Goal: Navigation & Orientation: Understand site structure

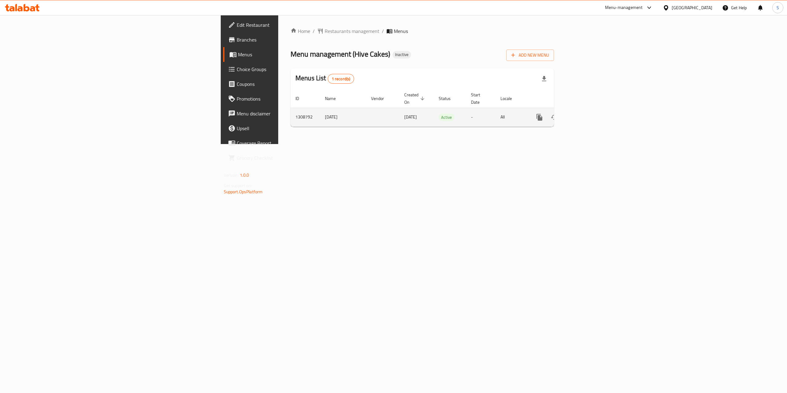
click at [588, 113] on icon "enhanced table" at bounding box center [583, 116] width 7 height 7
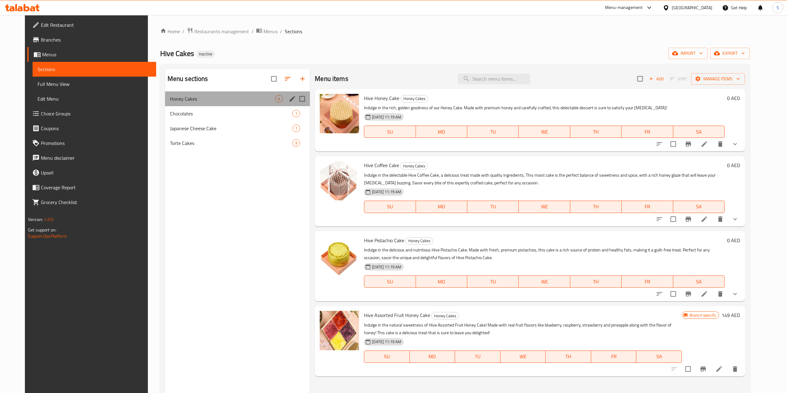
click at [204, 104] on div "Honey Cakes 4" at bounding box center [237, 98] width 145 height 15
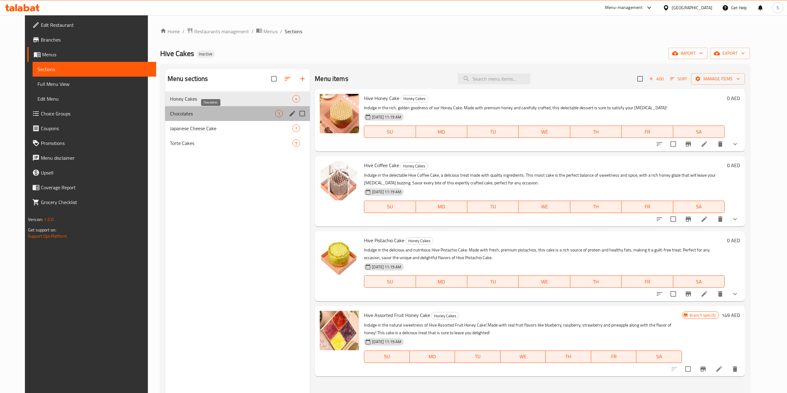
click at [203, 115] on span "Chocolates" at bounding box center [222, 113] width 105 height 7
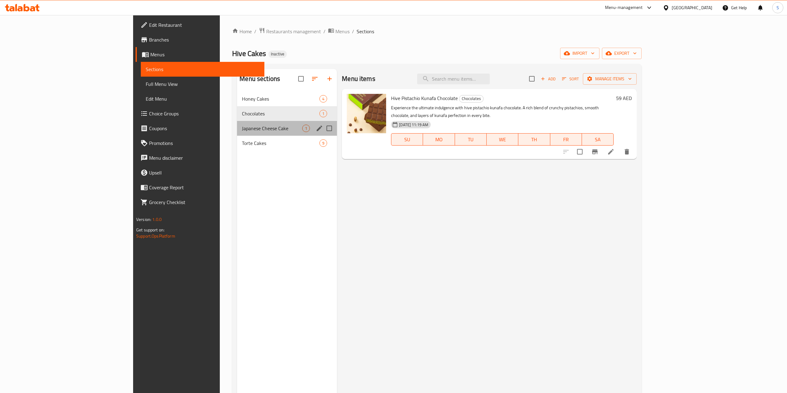
click at [237, 133] on div "Japanese Cheese Cake 1" at bounding box center [287, 128] width 100 height 15
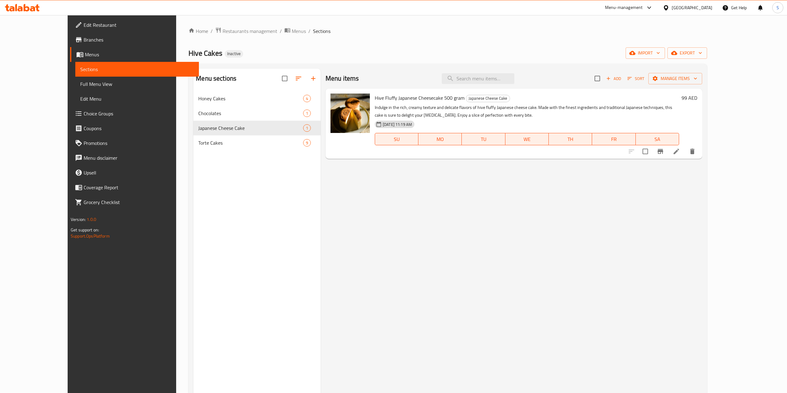
scroll to position [14, 0]
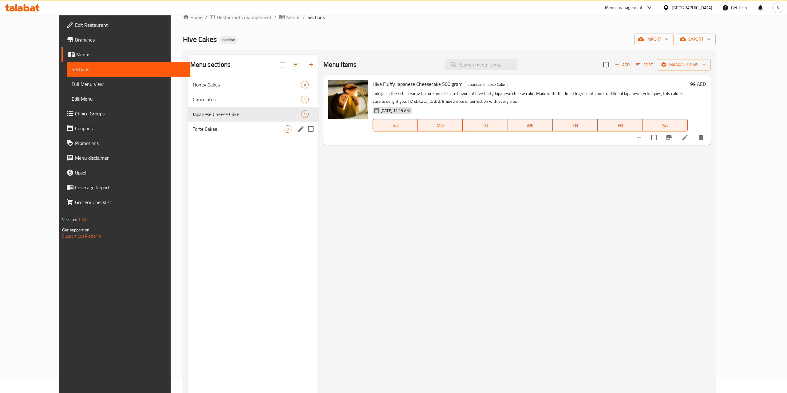
click at [215, 135] on div "Torte Cakes 9" at bounding box center [253, 128] width 131 height 15
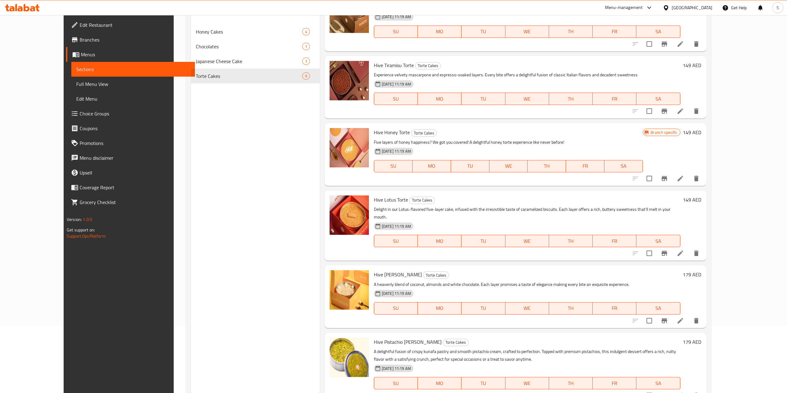
scroll to position [86, 0]
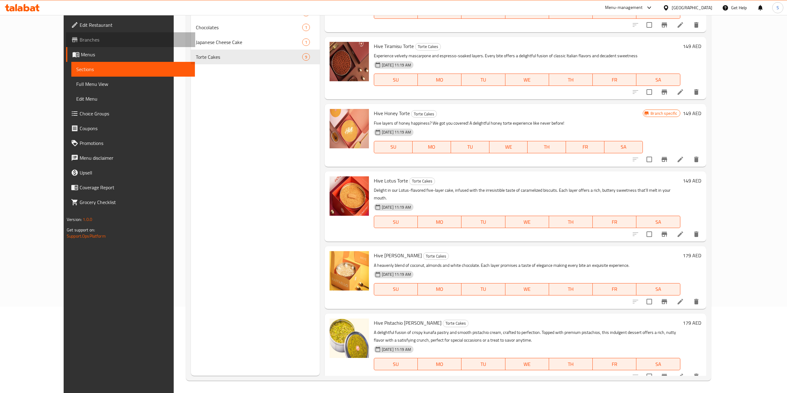
click at [66, 34] on link "Branches" at bounding box center [130, 39] width 129 height 15
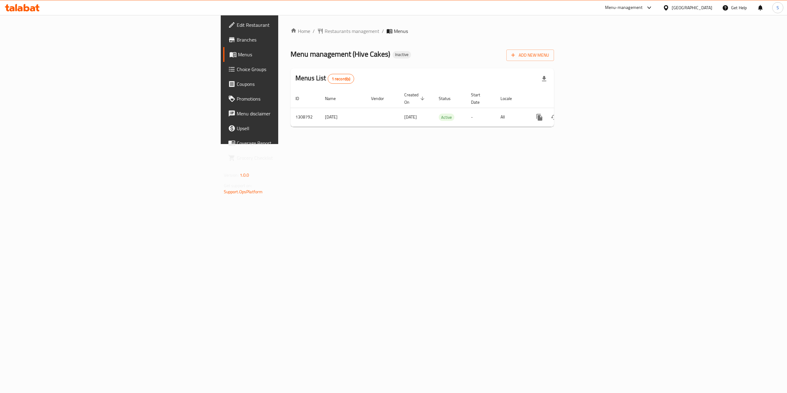
click at [237, 43] on span "Branches" at bounding box center [292, 39] width 111 height 7
click at [587, 114] on icon "enhanced table" at bounding box center [584, 117] width 6 height 6
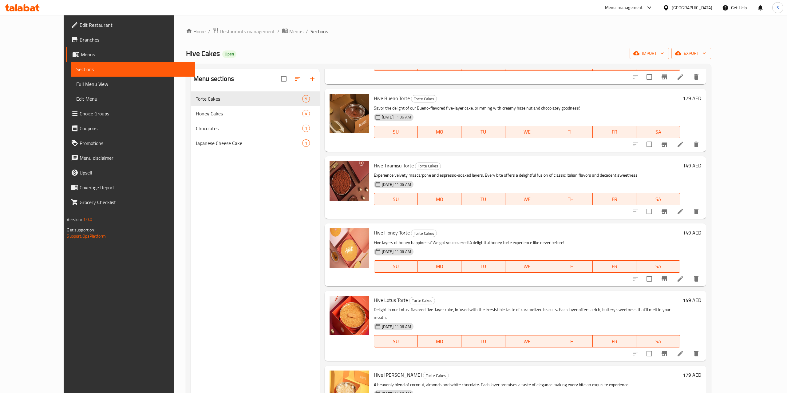
scroll to position [242, 0]
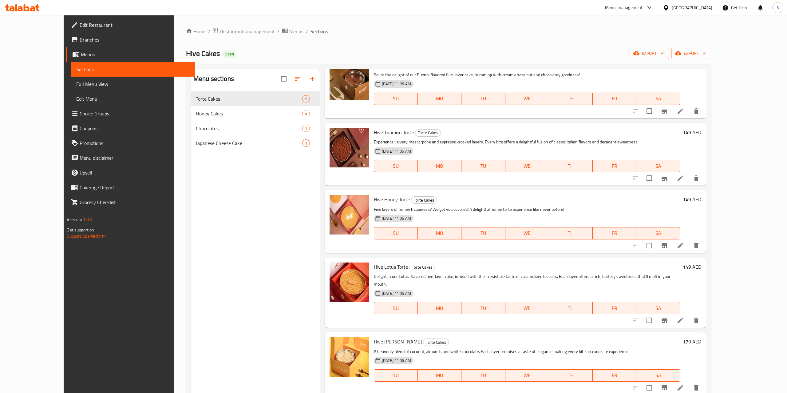
click at [80, 42] on span "Branches" at bounding box center [135, 39] width 111 height 7
